Goal: Information Seeking & Learning: Learn about a topic

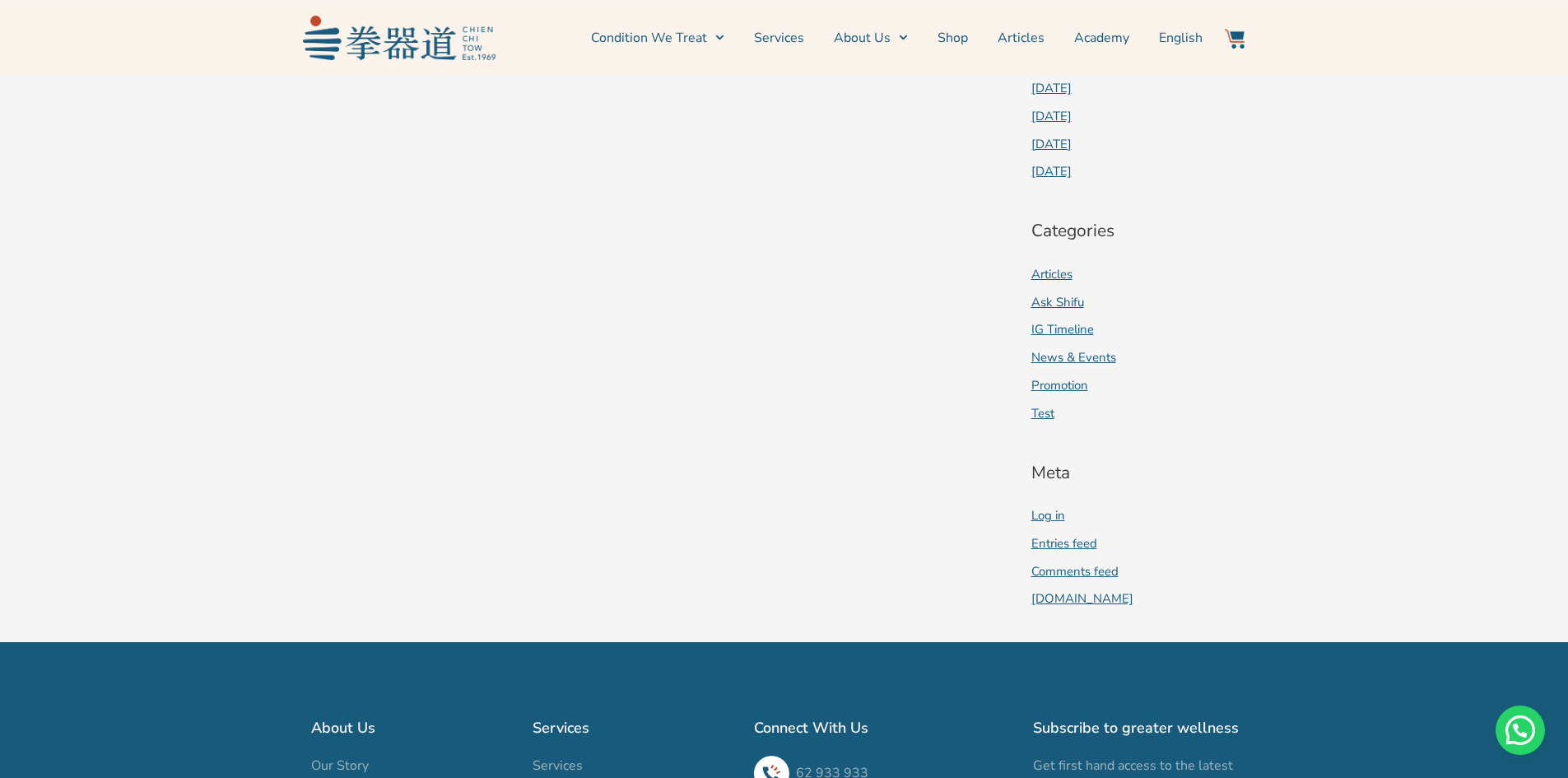
scroll to position [1526, 0]
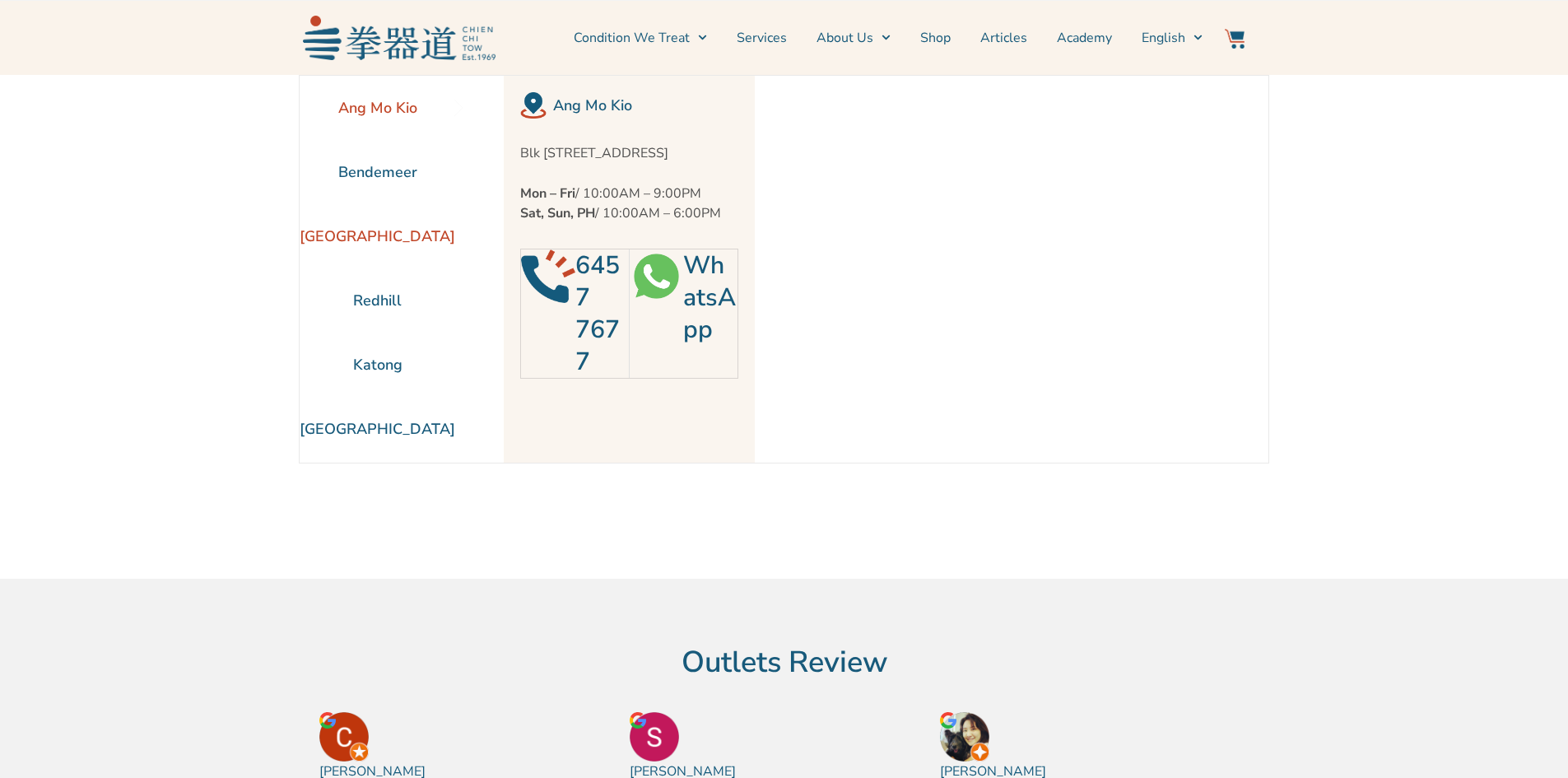
click at [395, 244] on li "[GEOGRAPHIC_DATA]" at bounding box center [378, 236] width 156 height 64
click at [375, 422] on li "[GEOGRAPHIC_DATA]" at bounding box center [378, 428] width 156 height 64
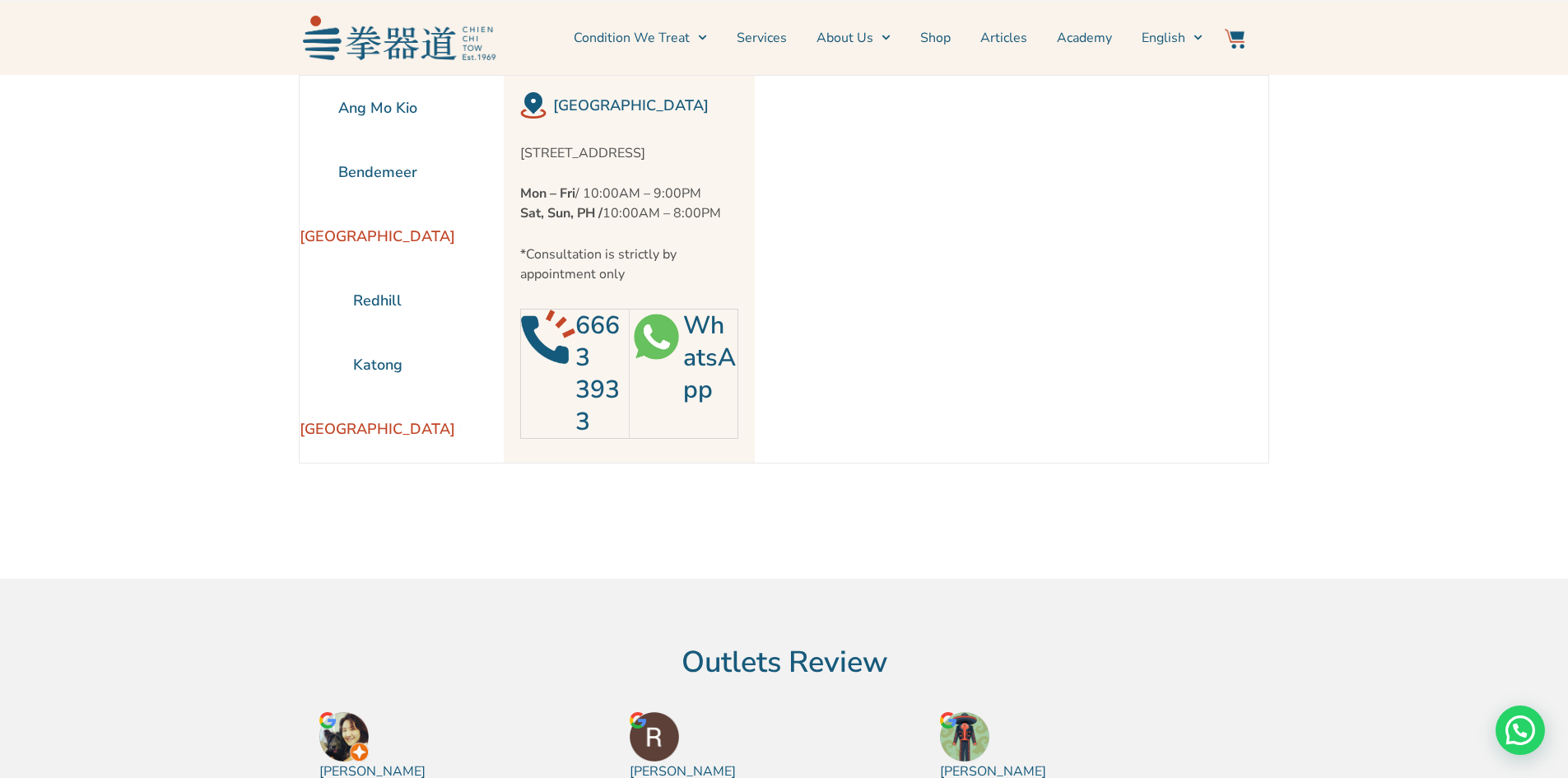
click at [399, 249] on li "[GEOGRAPHIC_DATA]" at bounding box center [378, 236] width 156 height 64
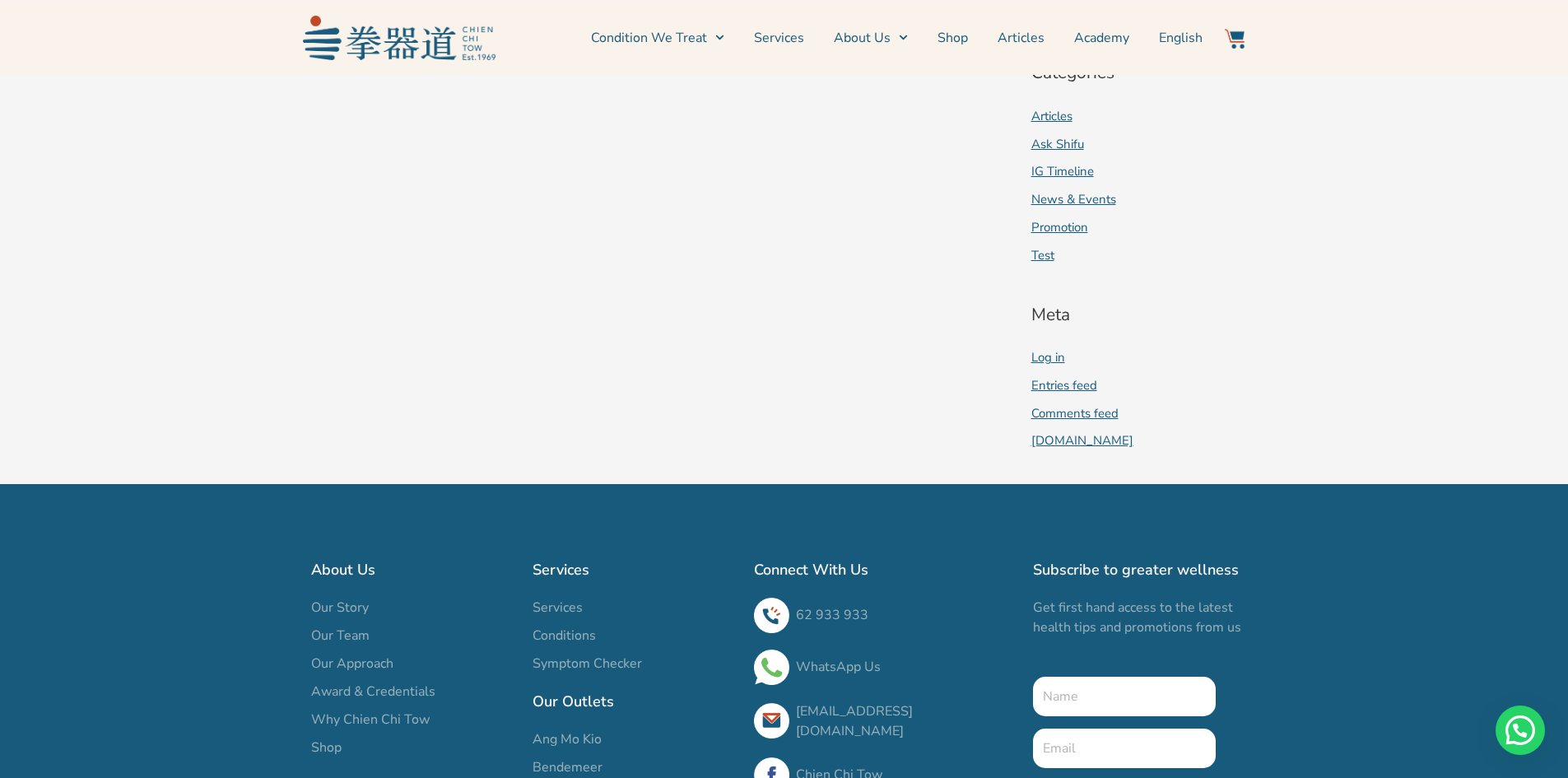
scroll to position [1481, 0]
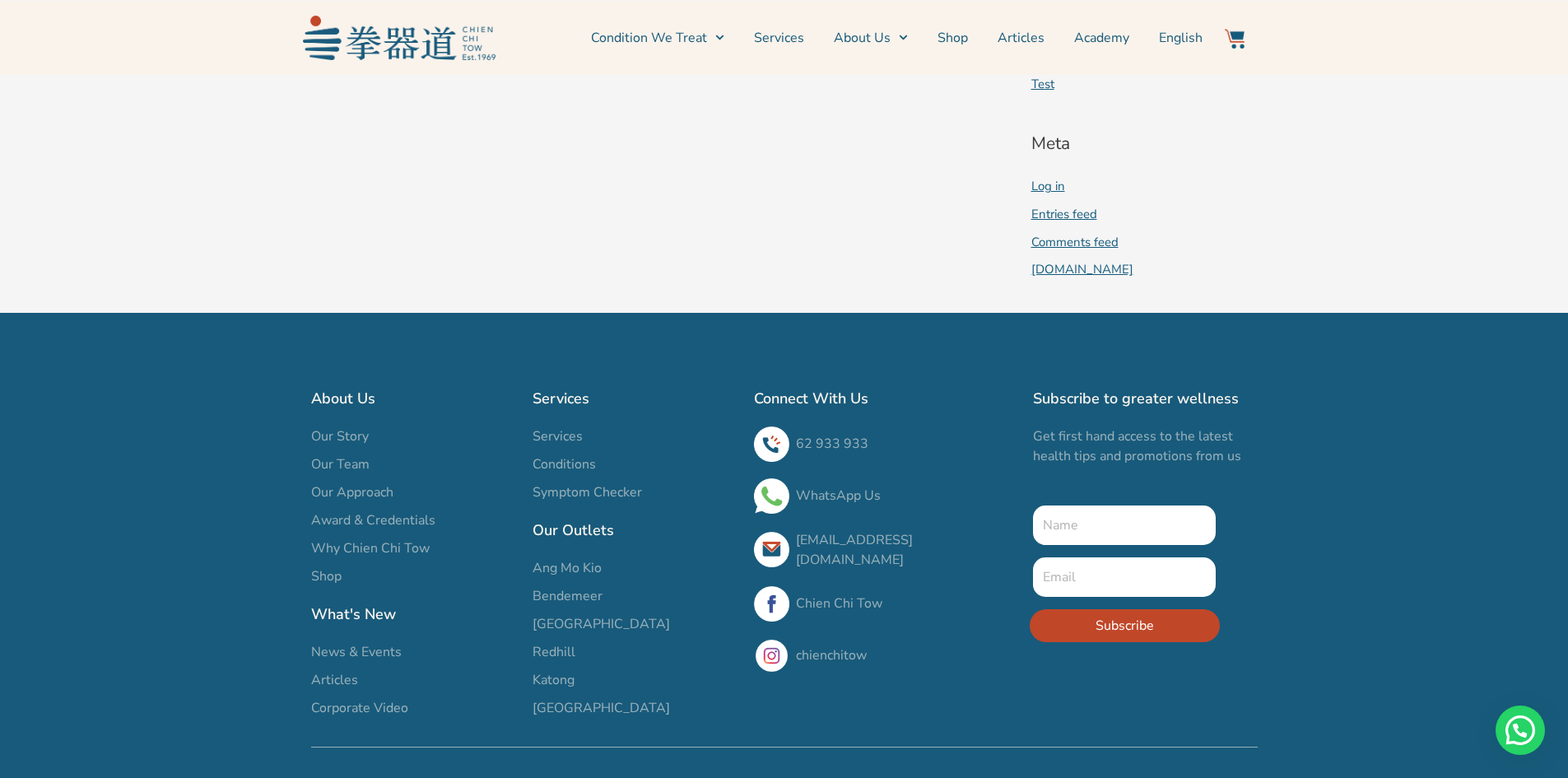
click at [571, 634] on span "[GEOGRAPHIC_DATA]" at bounding box center [601, 624] width 137 height 20
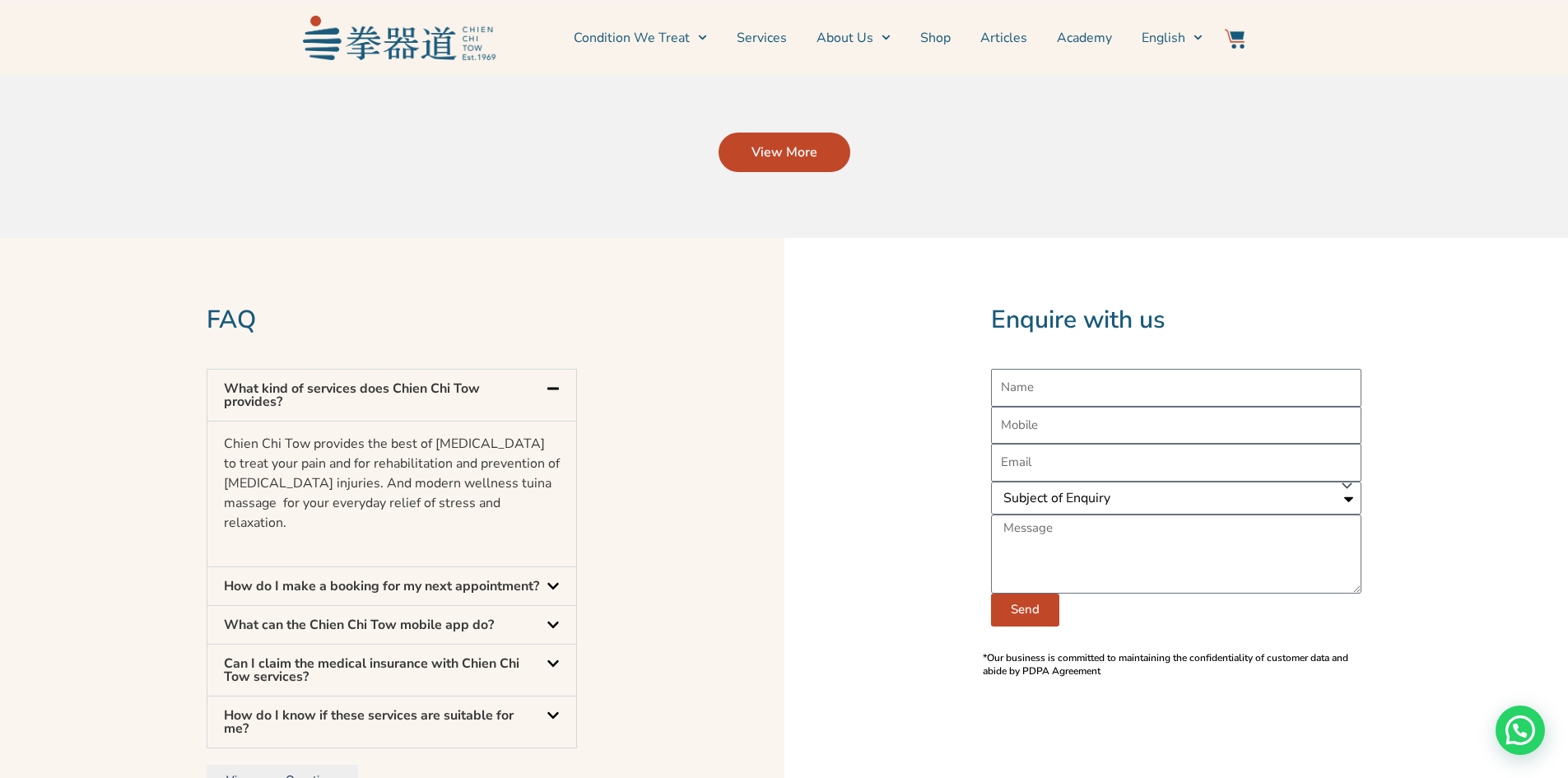
scroll to position [1309, 0]
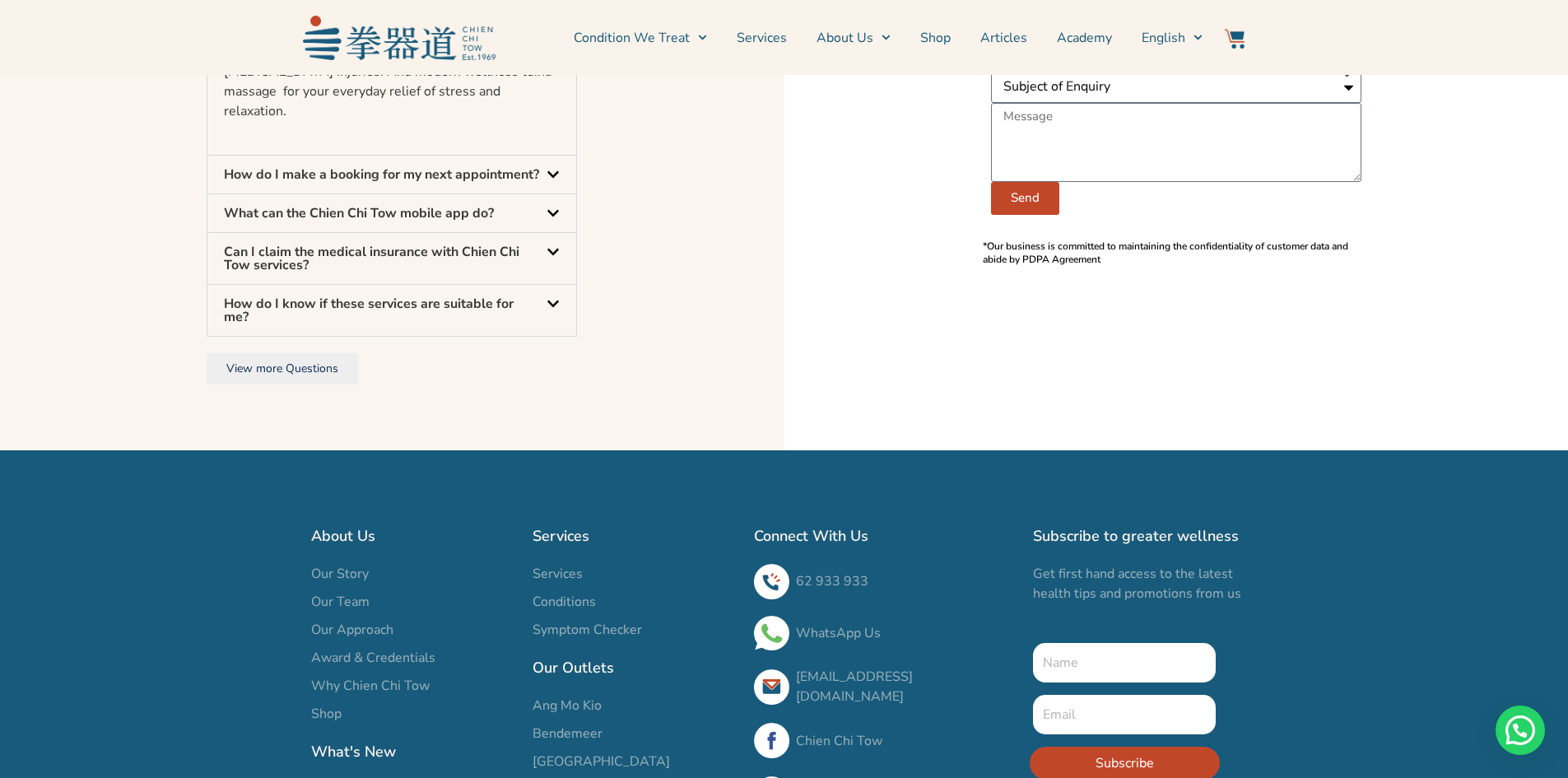
click at [323, 605] on li "Our Team" at bounding box center [413, 603] width 205 height 24
click at [330, 593] on span "Our Team" at bounding box center [339, 601] width 58 height 20
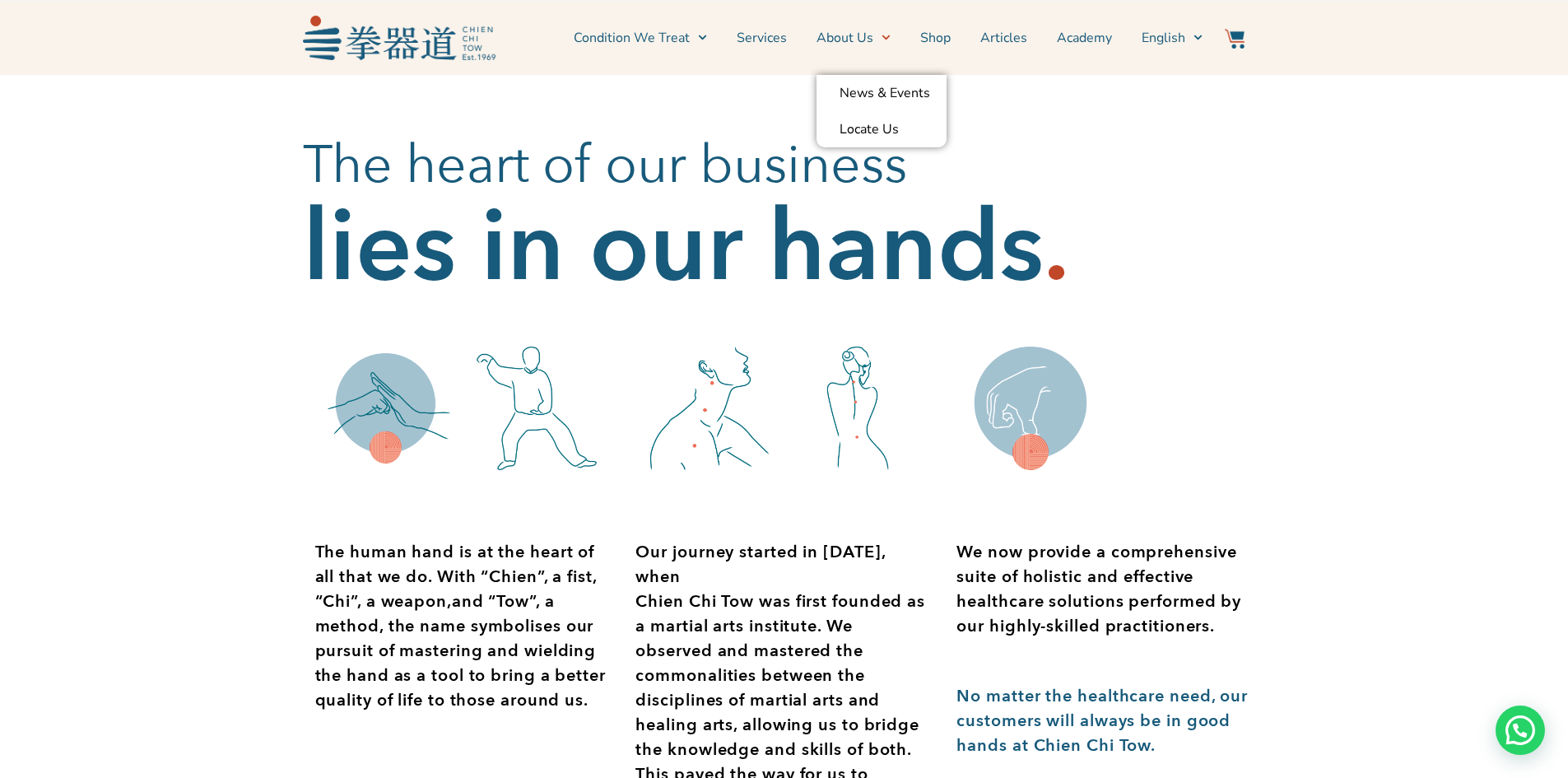
click at [883, 40] on span "Menu" at bounding box center [882, 37] width 18 height 26
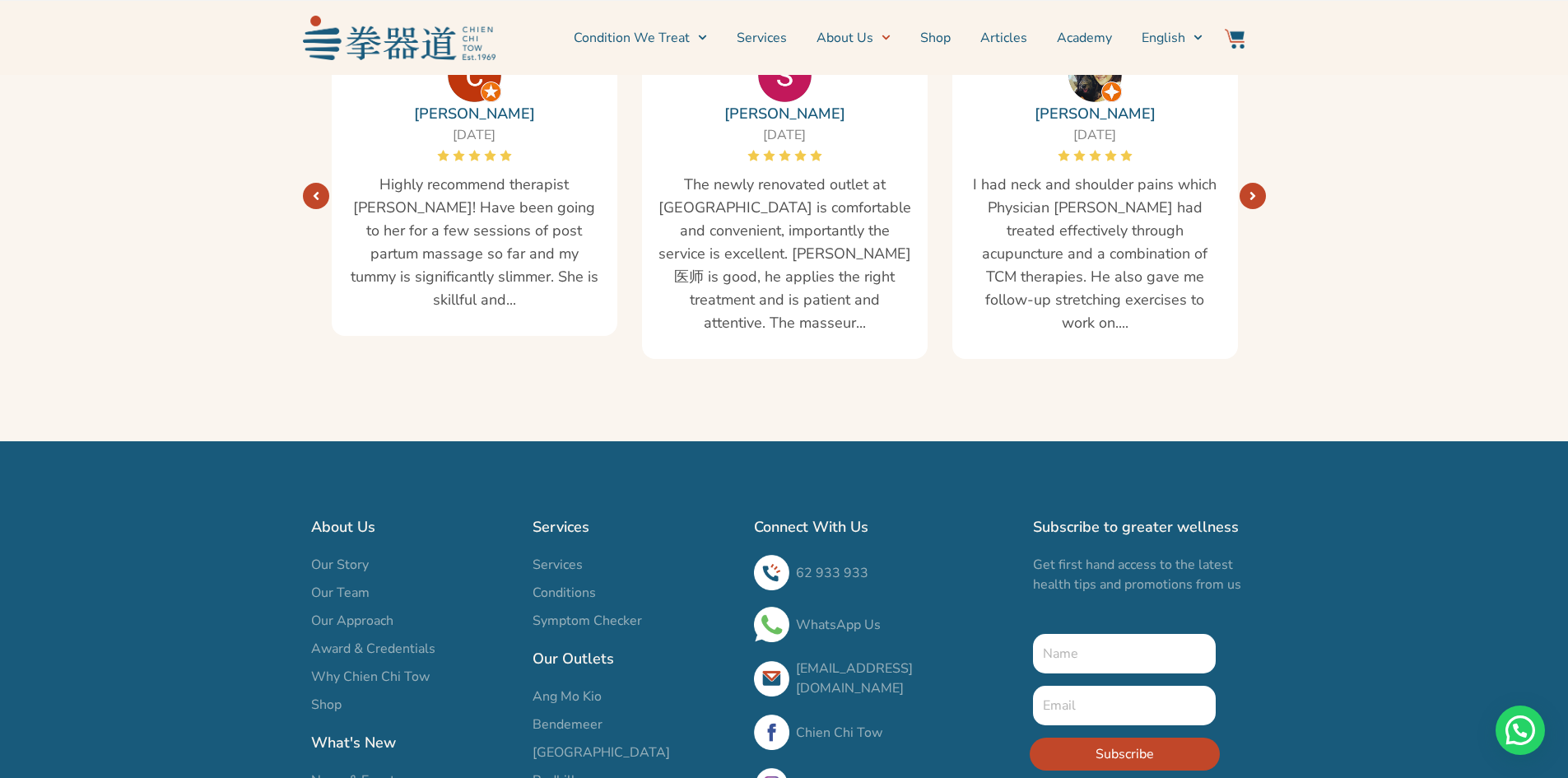
scroll to position [2998, 0]
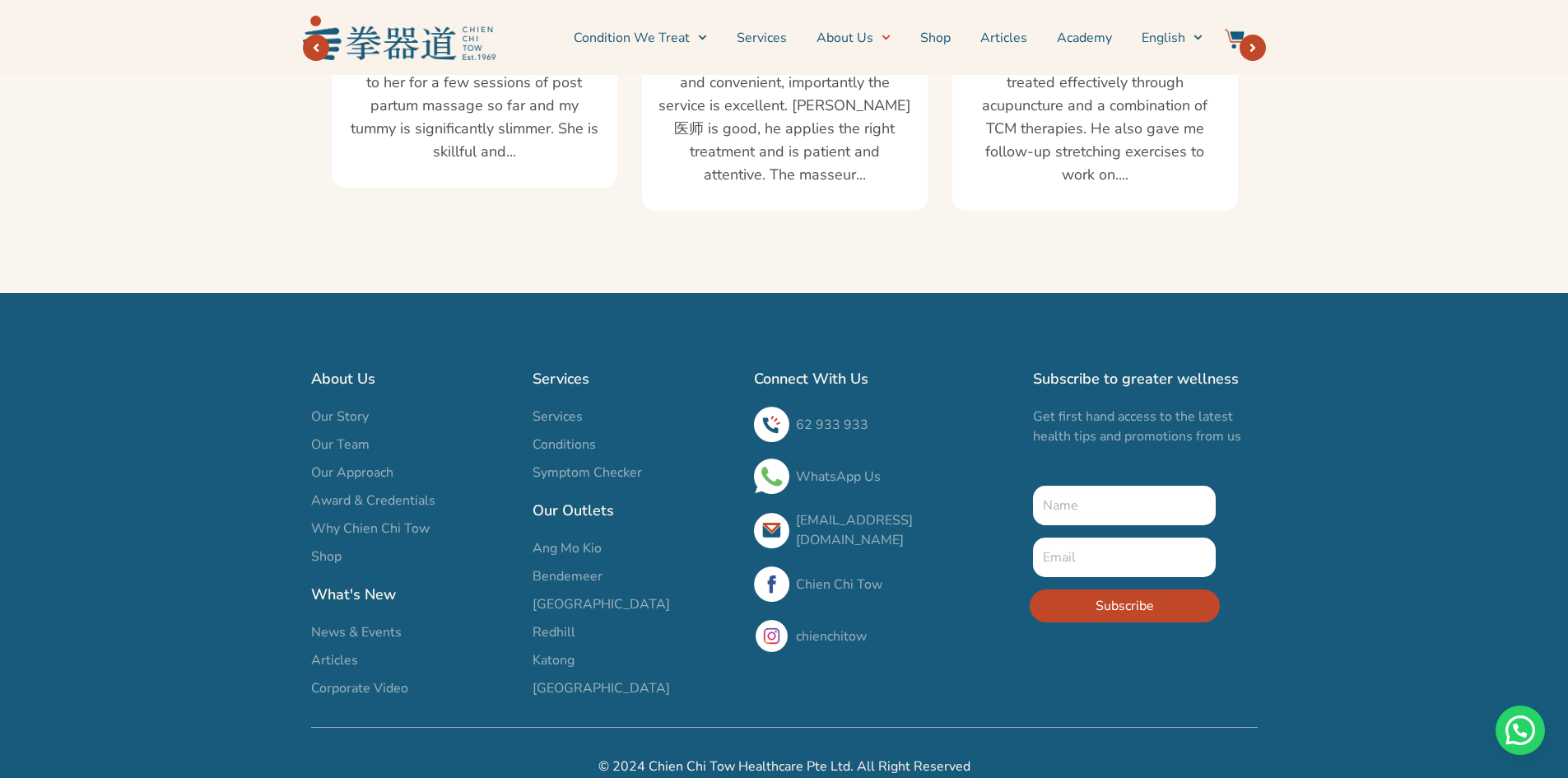
click at [557, 406] on span "Services" at bounding box center [557, 416] width 50 height 20
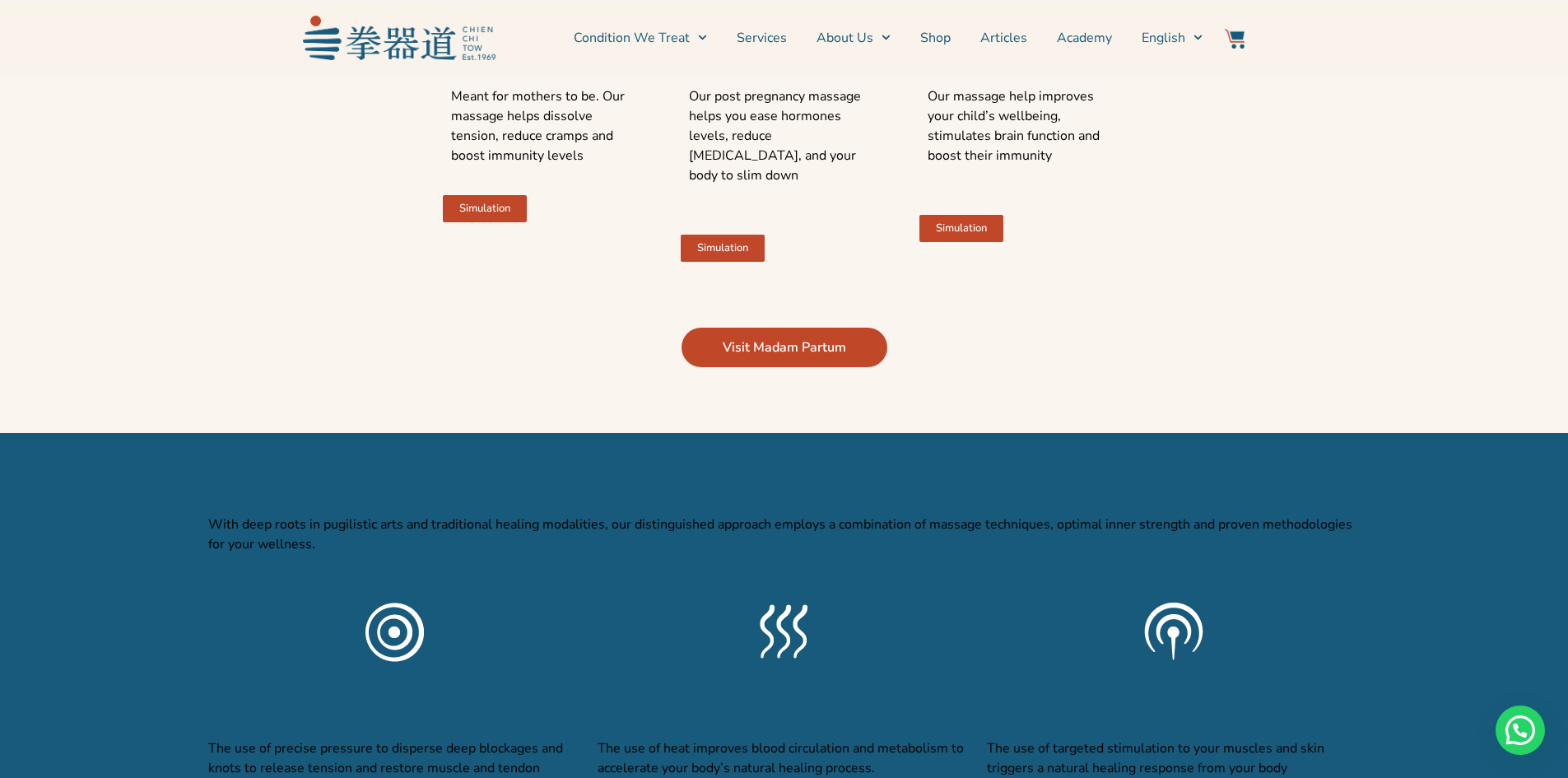
scroll to position [3373, 0]
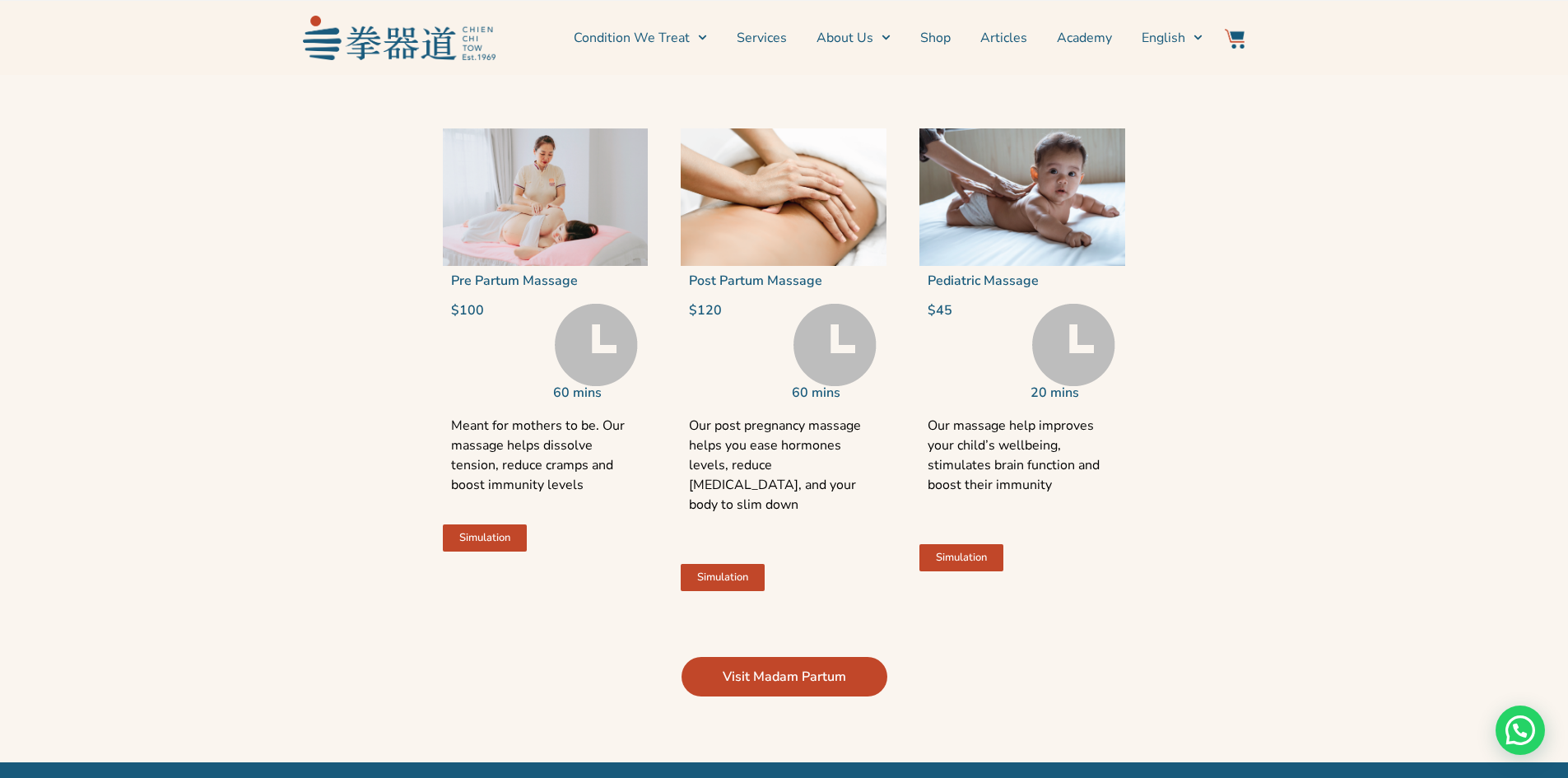
click at [836, 372] on img at bounding box center [834, 344] width 83 height 82
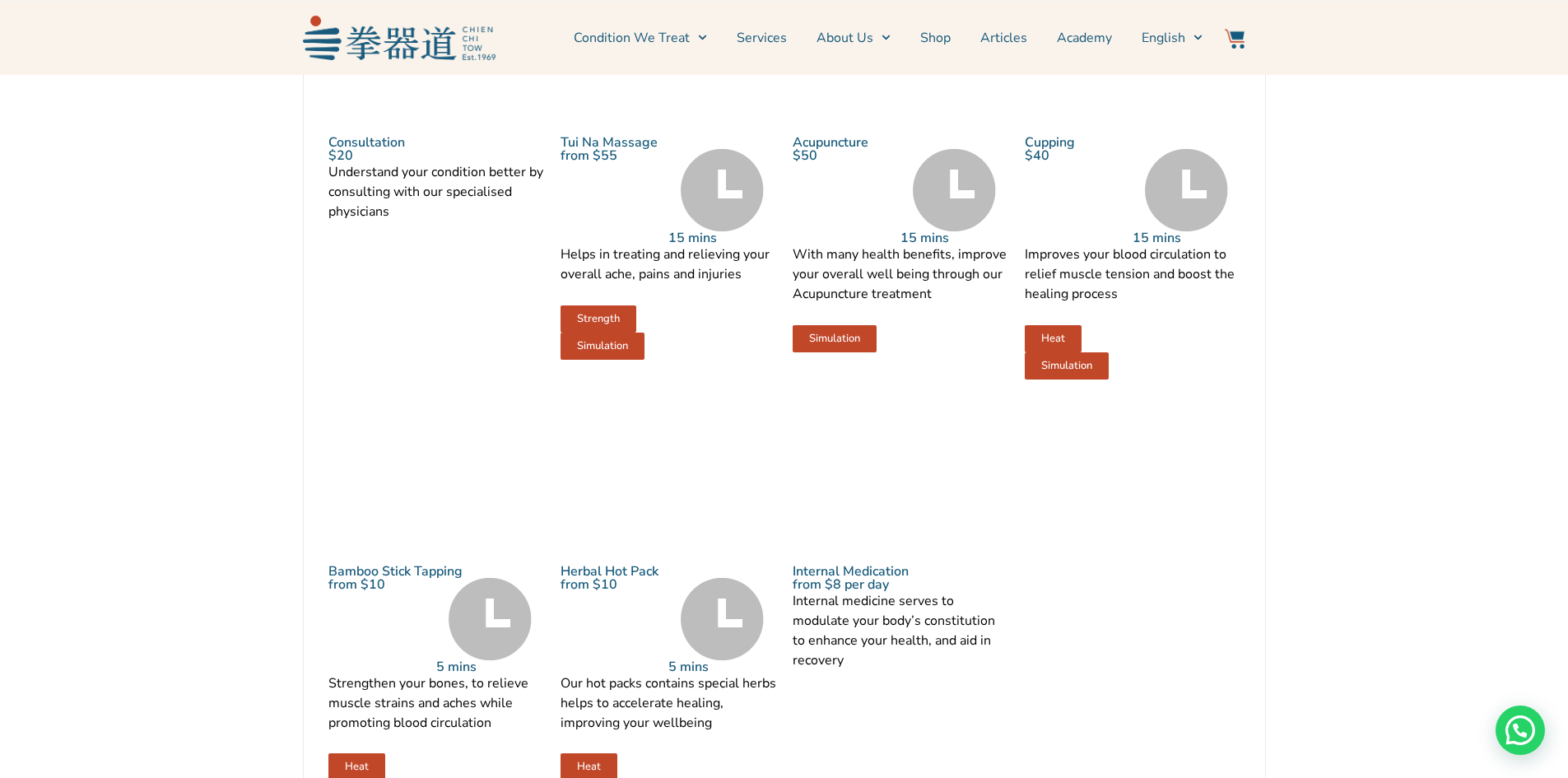
scroll to position [1975, 0]
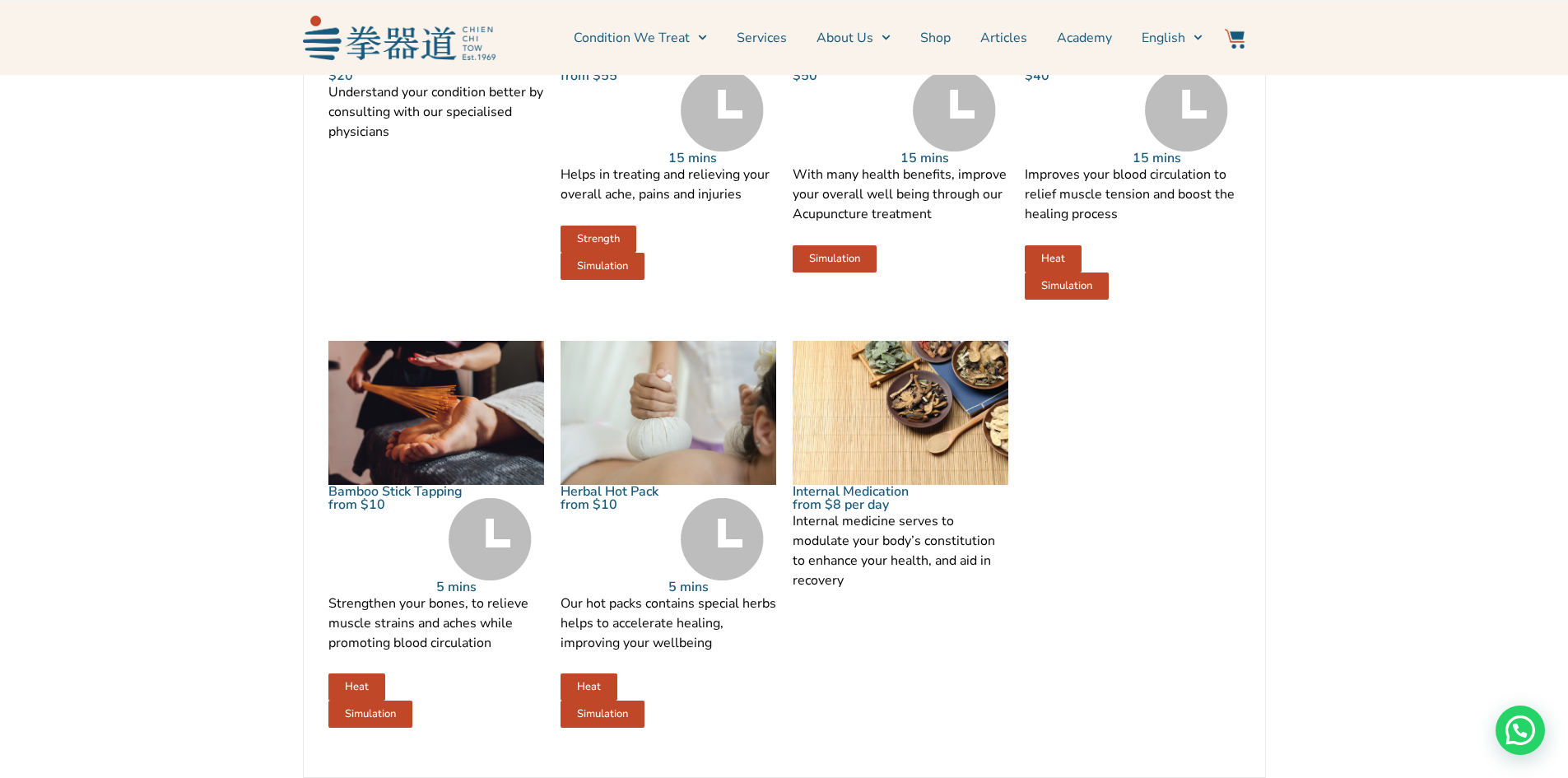
click at [613, 719] on span "Simulation" at bounding box center [603, 713] width 51 height 11
click at [614, 719] on span "Simulation" at bounding box center [603, 713] width 51 height 11
click at [599, 692] on span "Heat" at bounding box center [589, 686] width 24 height 11
click at [833, 264] on span "Simulation" at bounding box center [834, 258] width 51 height 11
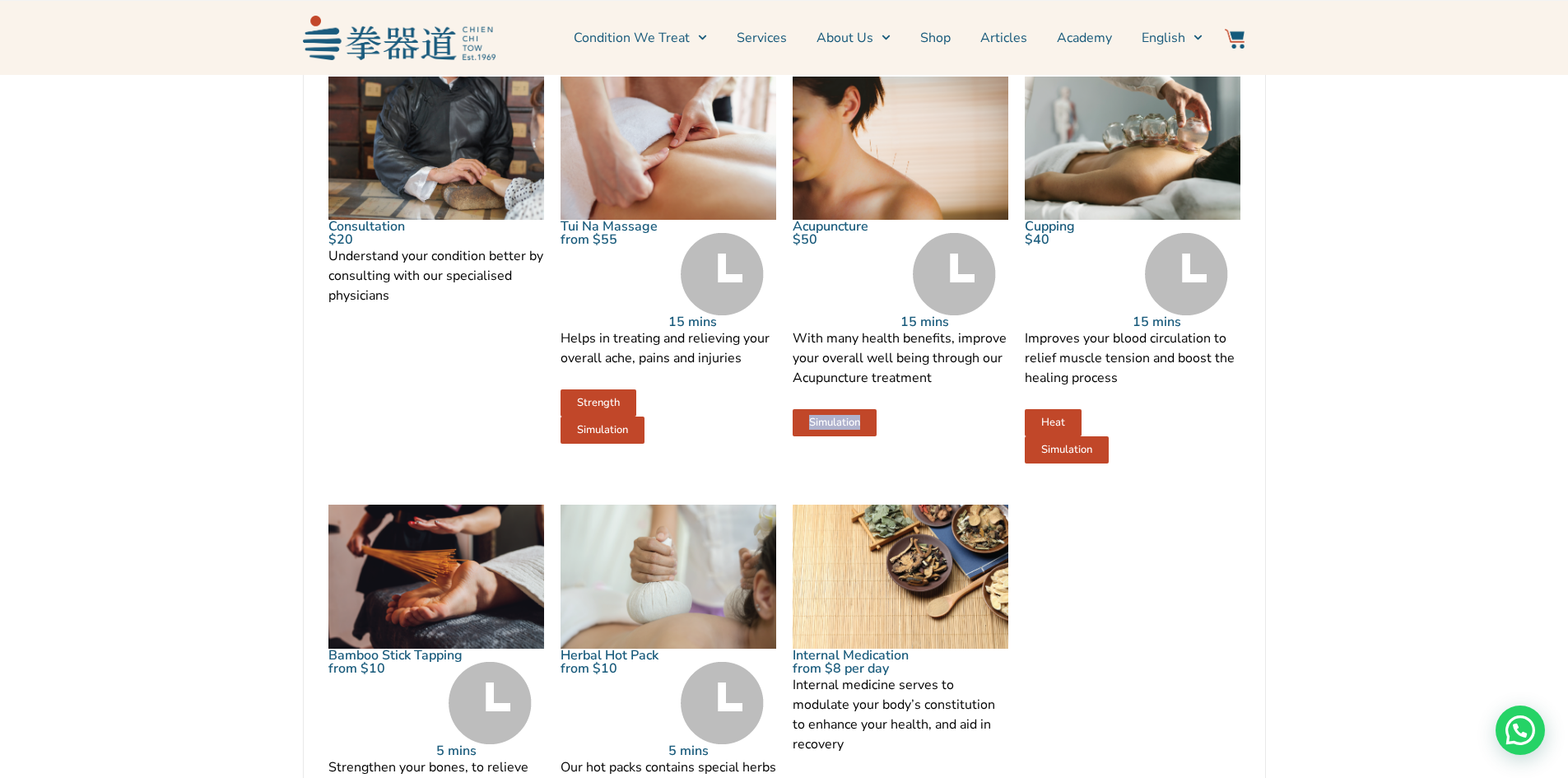
scroll to position [1810, 0]
click at [845, 236] on link "Acupuncture" at bounding box center [830, 227] width 76 height 18
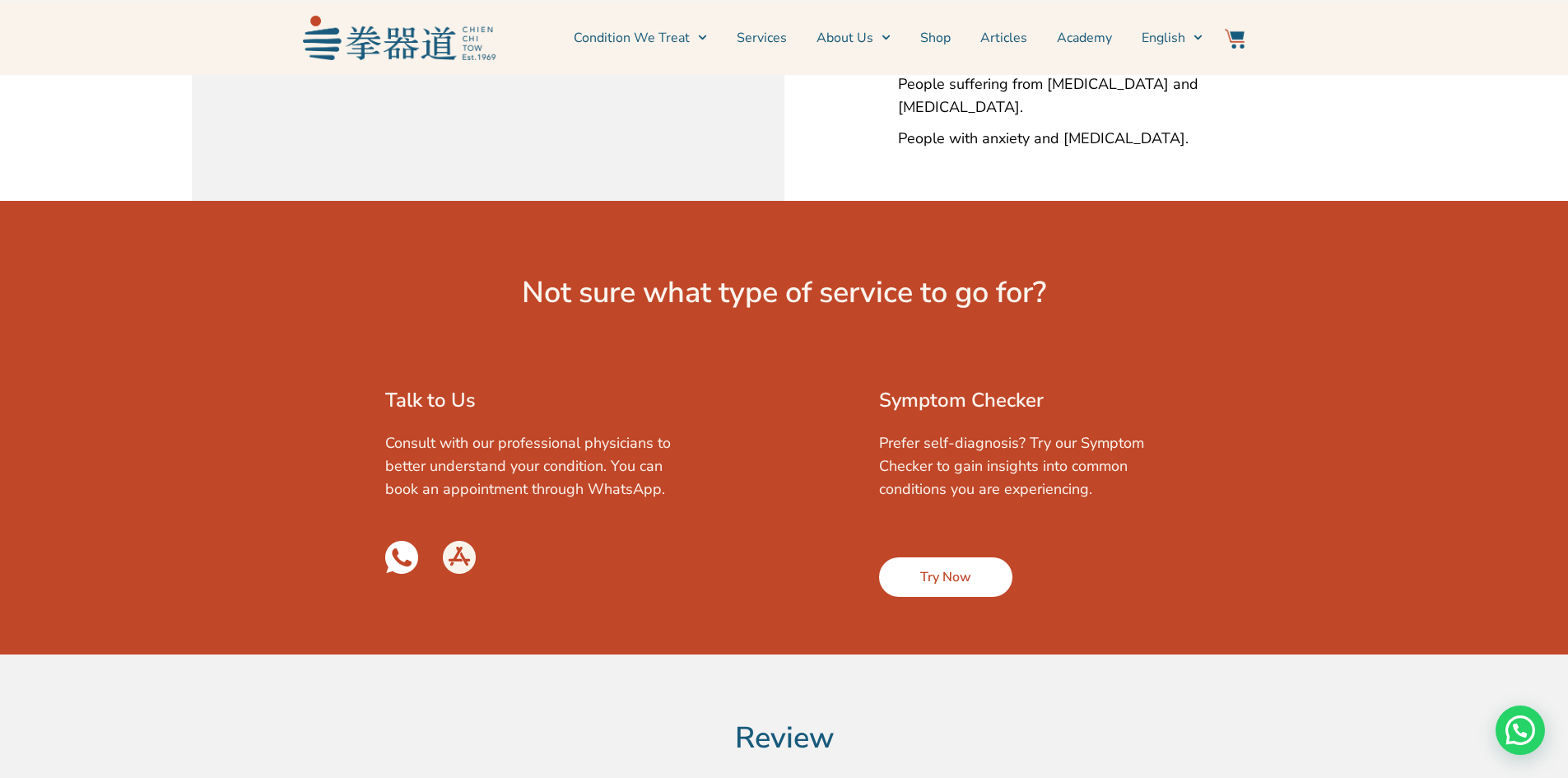
scroll to position [2140, 0]
